Goal: Check status: Check status

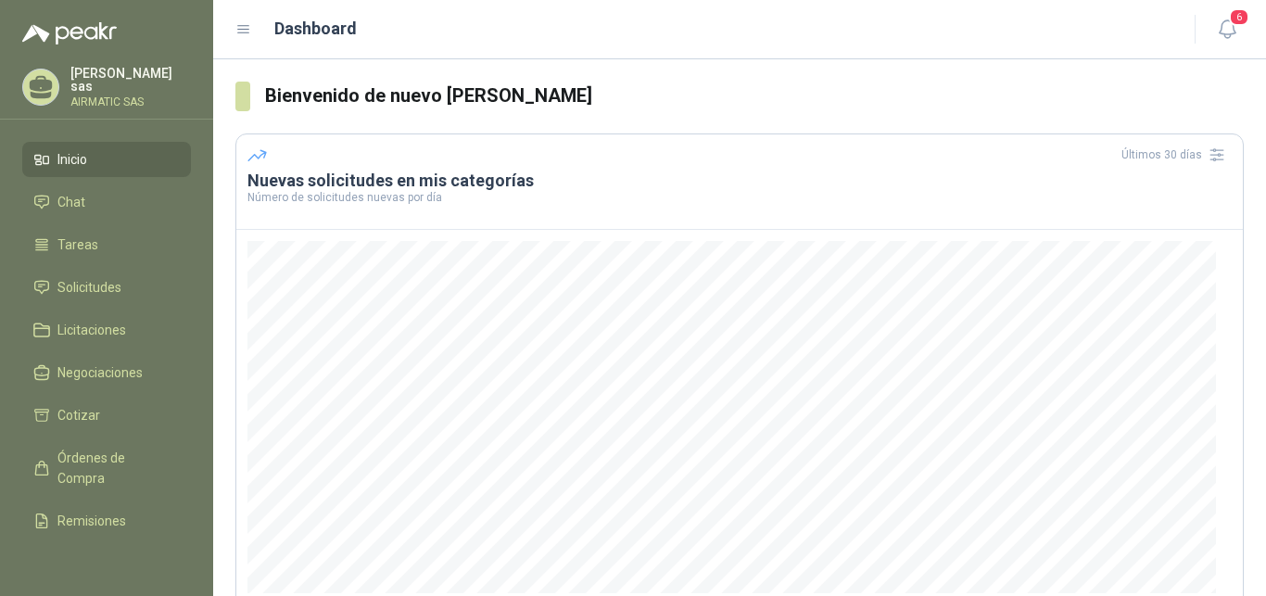
click at [146, 96] on p "AIRMATIC SAS" at bounding box center [130, 101] width 120 height 11
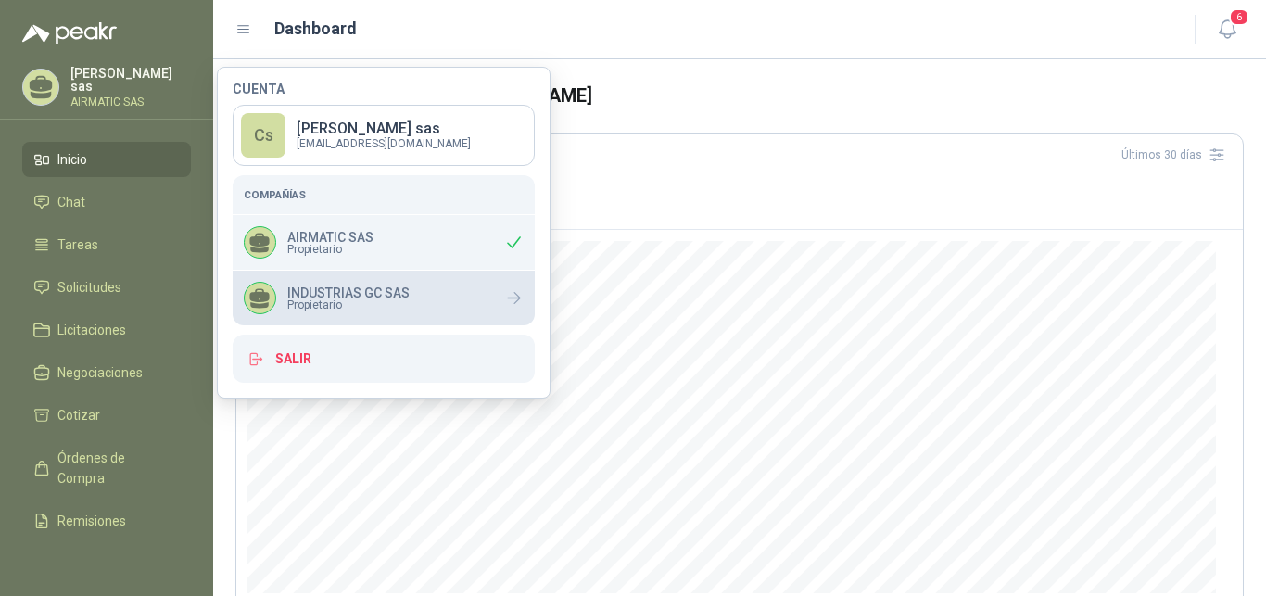
click at [355, 277] on div "INDUSTRIAS GC SAS Propietario" at bounding box center [384, 298] width 302 height 55
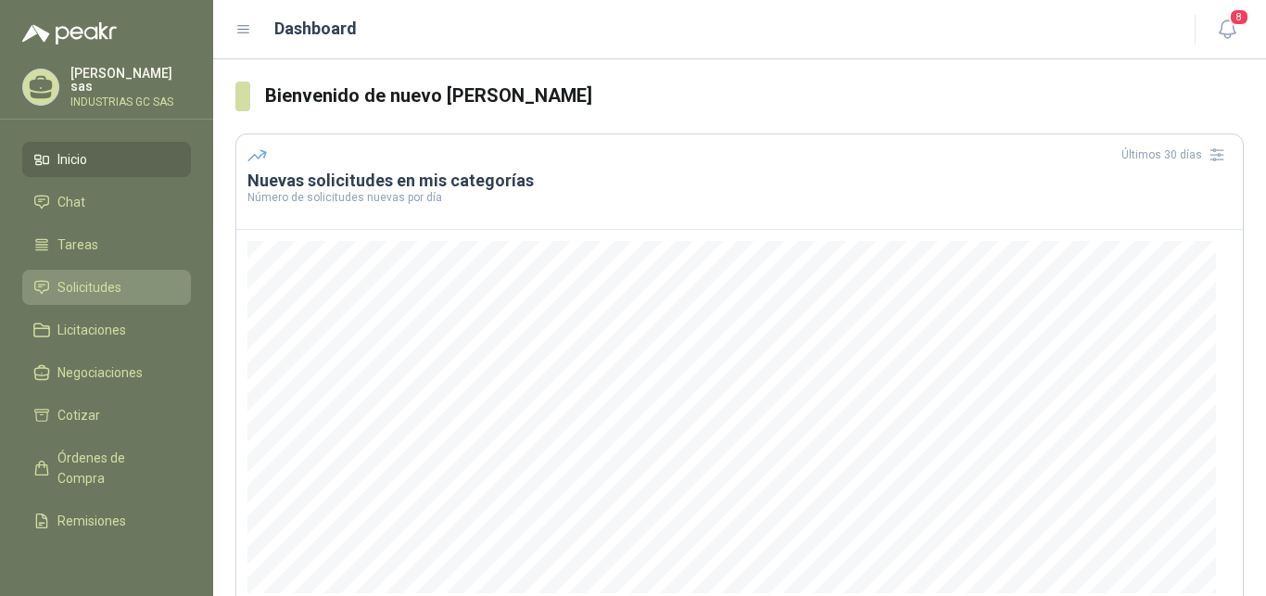
click at [71, 297] on link "Solicitudes" at bounding box center [106, 287] width 169 height 35
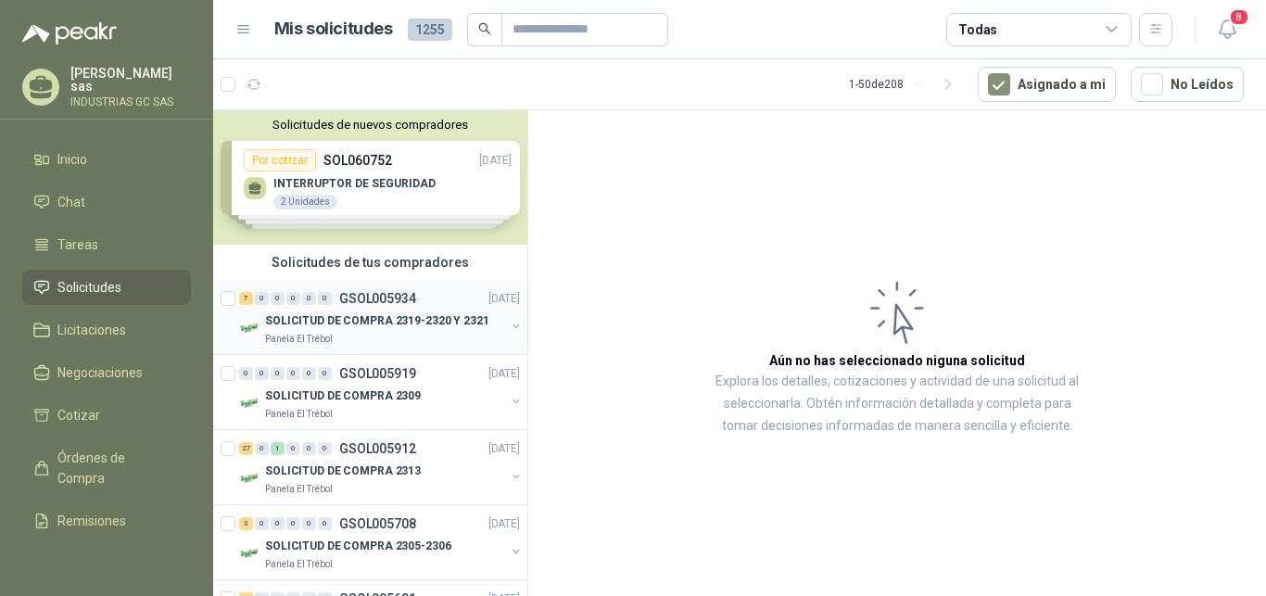
click at [420, 309] on div "SOLICITUD DE COMPRA 2319-2320 Y 2321" at bounding box center [385, 320] width 240 height 22
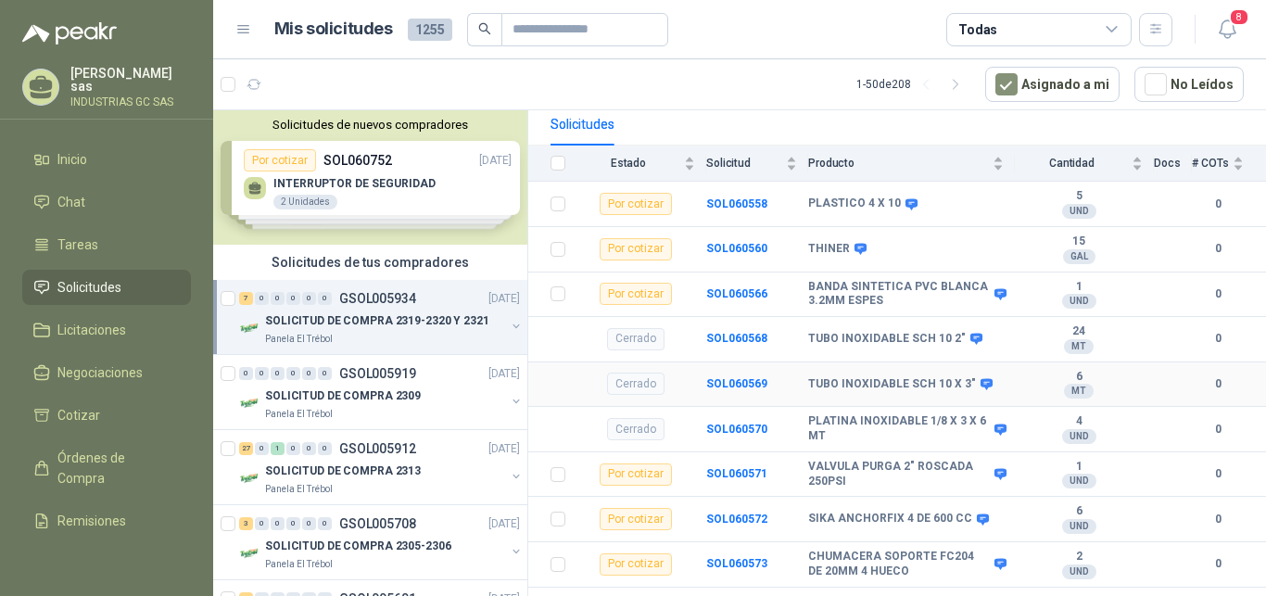
scroll to position [254, 0]
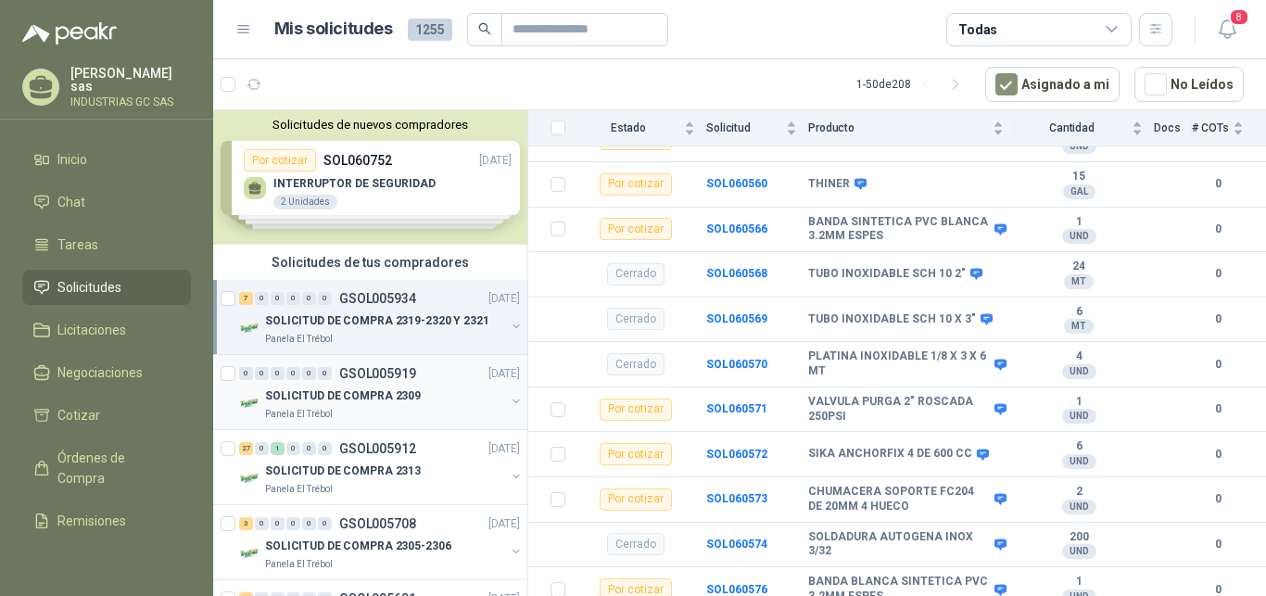
click at [380, 360] on div "0 0 0 0 0 0 GSOL005919 06/10/25 SOLICITUD DE COMPRA 2309 Panela El Trébol" at bounding box center [370, 392] width 314 height 75
click at [435, 395] on div "SOLICITUD DE COMPRA 2309" at bounding box center [385, 395] width 240 height 22
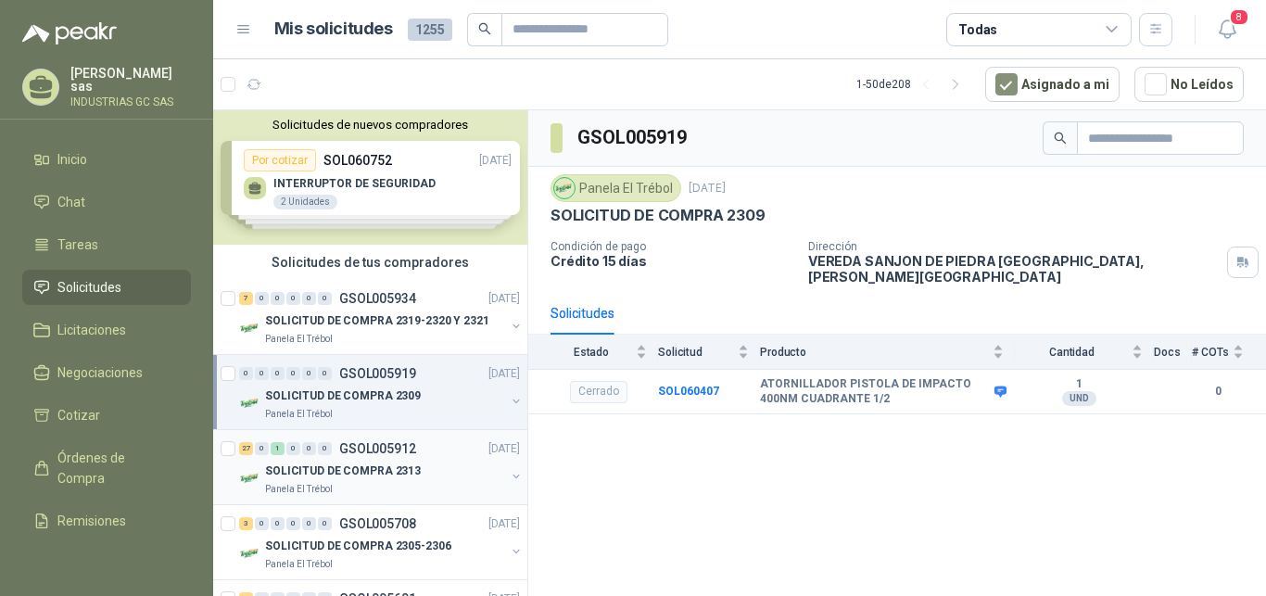
click at [341, 447] on p "GSOL005912" at bounding box center [377, 448] width 77 height 13
